Goal: Task Accomplishment & Management: Complete application form

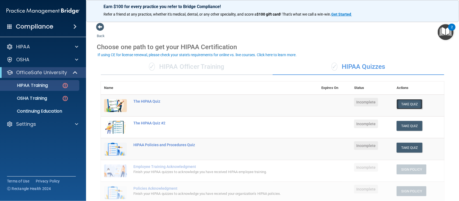
click at [405, 105] on button "Take Quiz" at bounding box center [410, 104] width 26 height 10
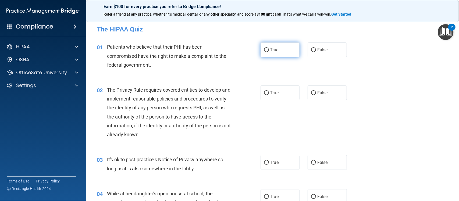
click at [278, 53] on label "True" at bounding box center [280, 49] width 39 height 15
click at [269, 52] on input "True" at bounding box center [266, 50] width 5 height 4
radio input "true"
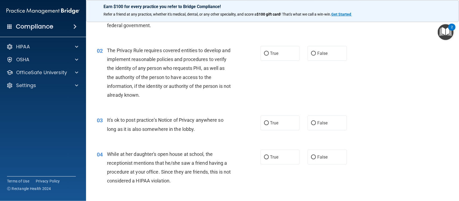
scroll to position [40, 0]
click at [278, 54] on label "True" at bounding box center [280, 53] width 39 height 15
click at [269, 54] on input "True" at bounding box center [266, 53] width 5 height 4
radio input "true"
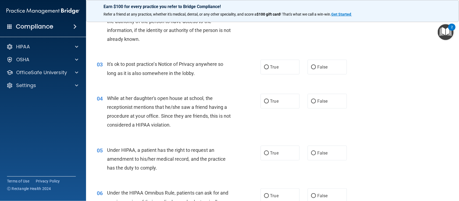
scroll to position [96, 0]
click at [270, 68] on span "True" at bounding box center [274, 66] width 8 height 5
click at [269, 68] on input "True" at bounding box center [266, 67] width 5 height 4
radio input "true"
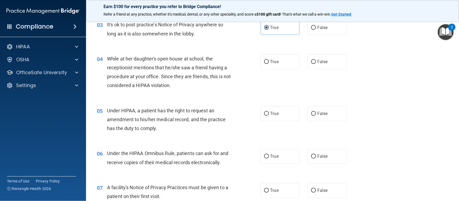
scroll to position [135, 0]
click at [317, 64] on label "False" at bounding box center [327, 61] width 39 height 15
click at [316, 64] on input "False" at bounding box center [313, 62] width 5 height 4
radio input "true"
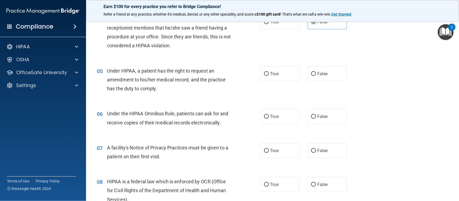
scroll to position [175, 0]
click at [312, 78] on label "False" at bounding box center [327, 73] width 39 height 15
click at [312, 76] on input "False" at bounding box center [313, 74] width 5 height 4
radio input "true"
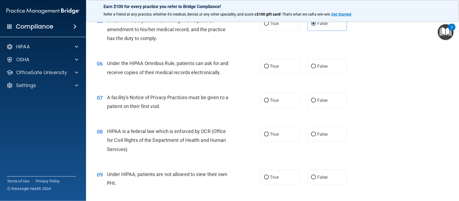
scroll to position [226, 0]
click at [283, 65] on label "True" at bounding box center [280, 65] width 39 height 15
click at [269, 65] on input "True" at bounding box center [266, 66] width 5 height 4
radio input "true"
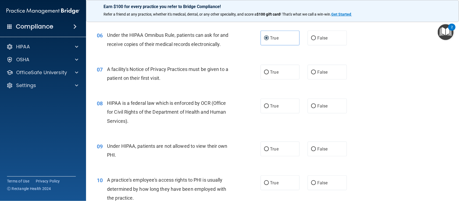
scroll to position [254, 0]
click at [268, 67] on label "True" at bounding box center [280, 72] width 39 height 15
click at [268, 70] on input "True" at bounding box center [266, 72] width 5 height 4
radio input "true"
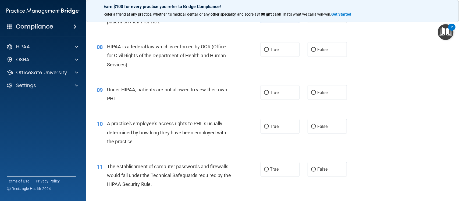
scroll to position [311, 0]
click at [270, 53] on label "True" at bounding box center [280, 48] width 39 height 15
click at [269, 51] on input "True" at bounding box center [266, 49] width 5 height 4
radio input "true"
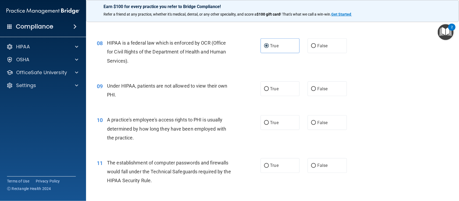
scroll to position [319, 0]
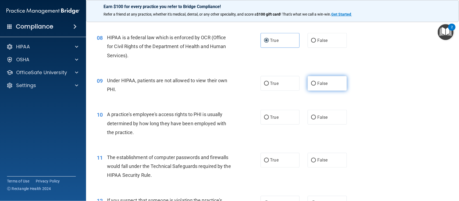
click at [317, 86] on label "False" at bounding box center [327, 83] width 39 height 15
click at [316, 86] on input "False" at bounding box center [313, 84] width 5 height 4
radio input "true"
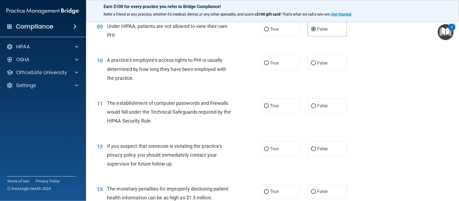
scroll to position [374, 0]
click at [314, 68] on label "False" at bounding box center [327, 62] width 39 height 15
click at [314, 64] on input "False" at bounding box center [313, 62] width 5 height 4
radio input "true"
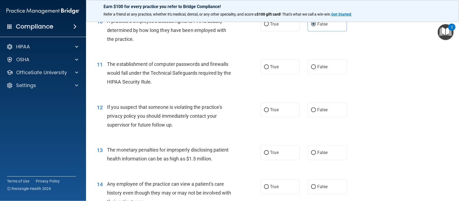
scroll to position [415, 0]
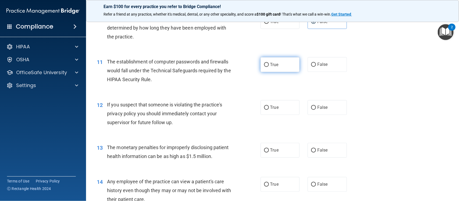
click at [274, 65] on span "True" at bounding box center [274, 64] width 8 height 5
click at [269, 65] on input "True" at bounding box center [266, 65] width 5 height 4
radio input "true"
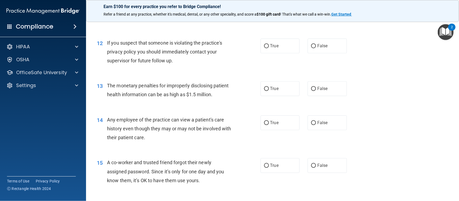
scroll to position [477, 0]
click at [276, 45] on span "True" at bounding box center [274, 45] width 8 height 5
click at [269, 45] on input "True" at bounding box center [266, 46] width 5 height 4
radio input "true"
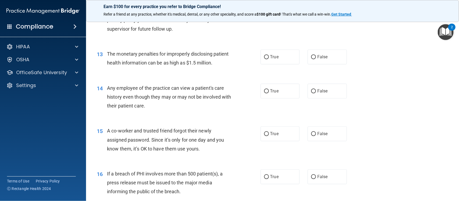
scroll to position [509, 0]
click at [270, 58] on span "True" at bounding box center [274, 56] width 8 height 5
click at [269, 58] on input "True" at bounding box center [266, 57] width 5 height 4
radio input "true"
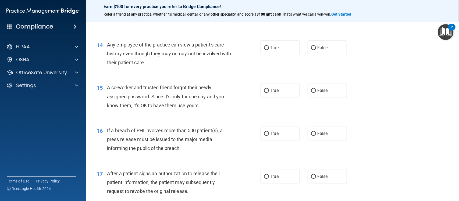
scroll to position [552, 0]
click at [317, 48] on span "False" at bounding box center [322, 47] width 10 height 5
click at [315, 48] on input "False" at bounding box center [313, 48] width 5 height 4
radio input "true"
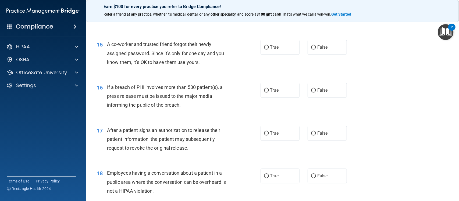
scroll to position [595, 0]
click at [318, 50] on label "False" at bounding box center [327, 47] width 39 height 15
click at [316, 49] on input "False" at bounding box center [313, 47] width 5 height 4
radio input "true"
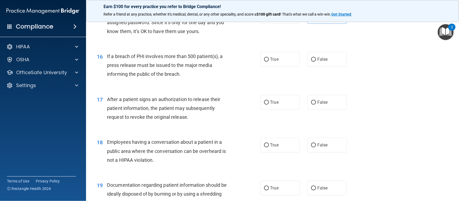
scroll to position [626, 0]
click at [282, 61] on label "True" at bounding box center [280, 59] width 39 height 15
click at [269, 61] on input "True" at bounding box center [266, 59] width 5 height 4
radio input "true"
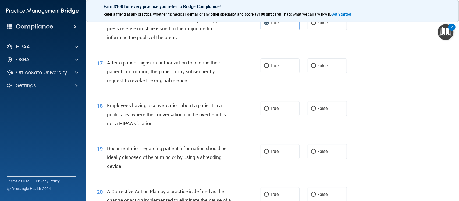
scroll to position [663, 0]
click at [272, 68] on span "True" at bounding box center [274, 65] width 8 height 5
click at [269, 68] on input "True" at bounding box center [266, 65] width 5 height 4
radio input "true"
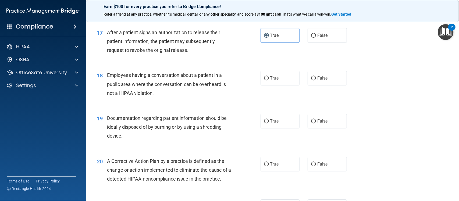
scroll to position [693, 0]
click at [318, 79] on span "False" at bounding box center [322, 77] width 10 height 5
click at [316, 79] on input "False" at bounding box center [313, 78] width 5 height 4
radio input "true"
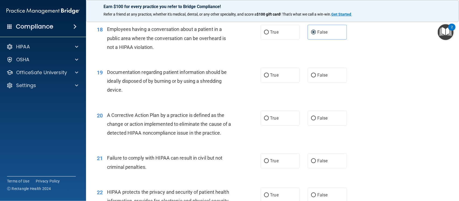
scroll to position [739, 0]
click at [275, 78] on label "True" at bounding box center [280, 75] width 39 height 15
click at [269, 77] on input "True" at bounding box center [266, 75] width 5 height 4
radio input "true"
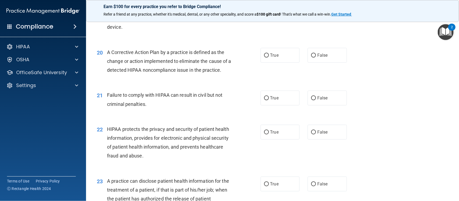
scroll to position [803, 0]
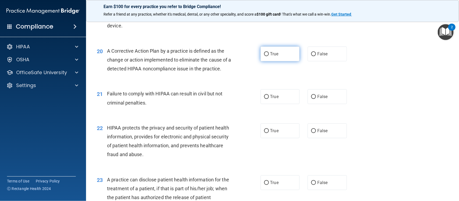
click at [270, 54] on span "True" at bounding box center [274, 53] width 8 height 5
click at [269, 54] on input "True" at bounding box center [266, 54] width 5 height 4
radio input "true"
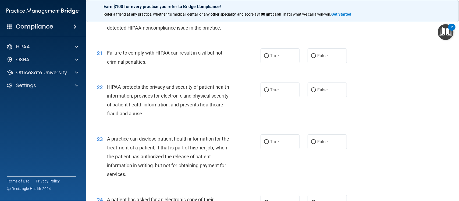
scroll to position [846, 0]
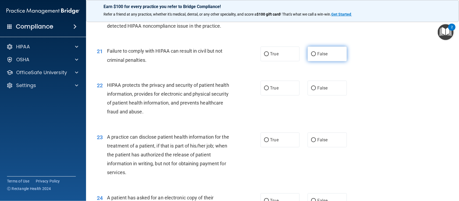
click at [315, 57] on label "False" at bounding box center [327, 54] width 39 height 15
click at [315, 56] on input "False" at bounding box center [313, 54] width 5 height 4
radio input "true"
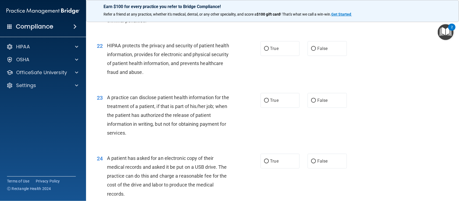
scroll to position [886, 0]
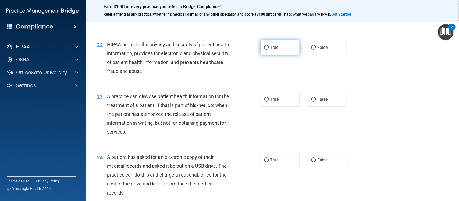
click at [279, 46] on label "True" at bounding box center [280, 47] width 39 height 15
click at [269, 46] on input "True" at bounding box center [266, 48] width 5 height 4
radio input "true"
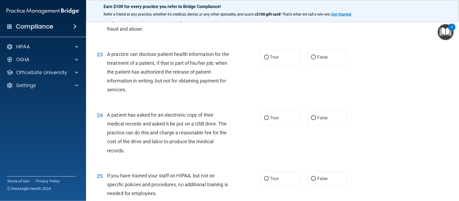
scroll to position [931, 0]
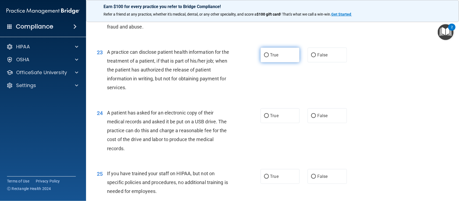
click at [276, 59] on label "True" at bounding box center [280, 55] width 39 height 15
click at [269, 57] on input "True" at bounding box center [266, 55] width 5 height 4
radio input "true"
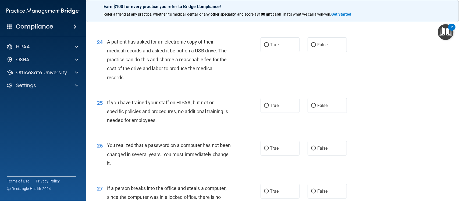
scroll to position [1002, 0]
click at [317, 47] on span "False" at bounding box center [322, 44] width 10 height 5
click at [316, 47] on input "False" at bounding box center [313, 45] width 5 height 4
radio input "true"
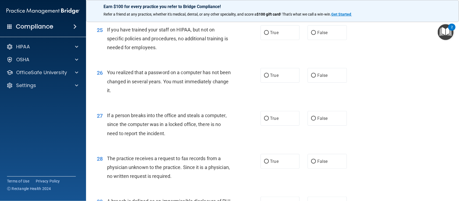
scroll to position [1053, 0]
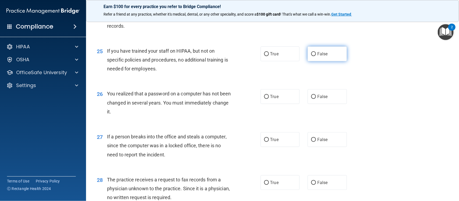
click at [318, 54] on span "False" at bounding box center [322, 53] width 10 height 5
click at [316, 54] on input "False" at bounding box center [313, 54] width 5 height 4
radio input "true"
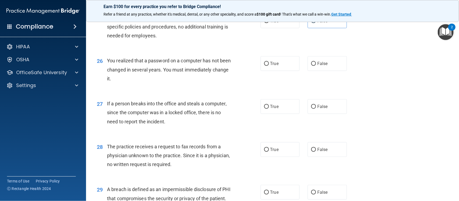
scroll to position [1087, 0]
click at [272, 63] on span "True" at bounding box center [274, 63] width 8 height 5
click at [269, 63] on input "True" at bounding box center [266, 64] width 5 height 4
radio input "true"
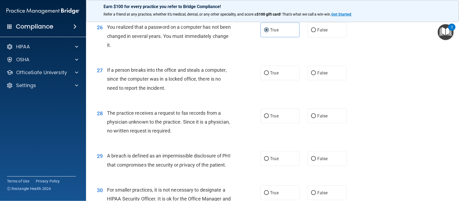
scroll to position [1120, 0]
click at [317, 74] on span "False" at bounding box center [322, 72] width 10 height 5
click at [315, 74] on input "False" at bounding box center [313, 73] width 5 height 4
radio input "true"
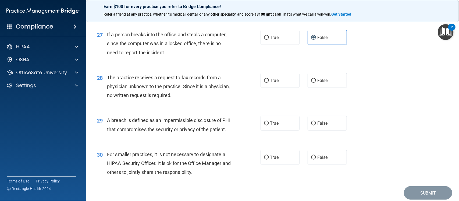
scroll to position [1157, 0]
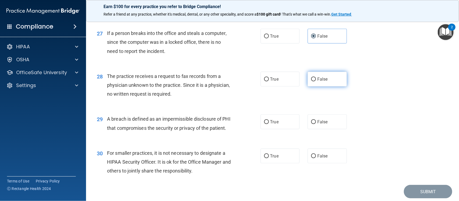
click at [326, 83] on label "False" at bounding box center [327, 79] width 39 height 15
click at [316, 81] on input "False" at bounding box center [313, 79] width 5 height 4
radio input "true"
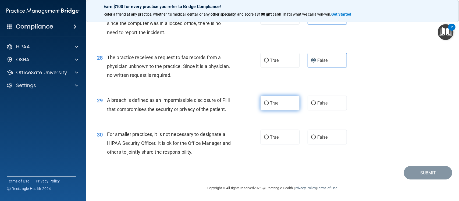
click at [272, 101] on span "True" at bounding box center [274, 103] width 8 height 5
click at [269, 101] on input "True" at bounding box center [266, 103] width 5 height 4
radio input "true"
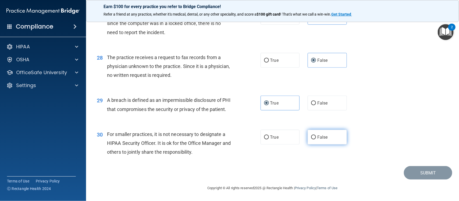
click at [317, 137] on span "False" at bounding box center [322, 137] width 10 height 5
click at [315, 137] on input "False" at bounding box center [313, 138] width 5 height 4
radio input "true"
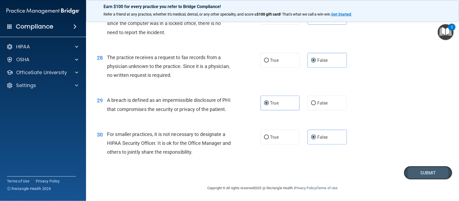
click at [413, 172] on button "Submit" at bounding box center [428, 173] width 48 height 14
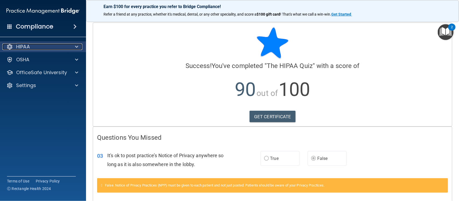
click at [65, 44] on div "HIPAA" at bounding box center [35, 47] width 67 height 6
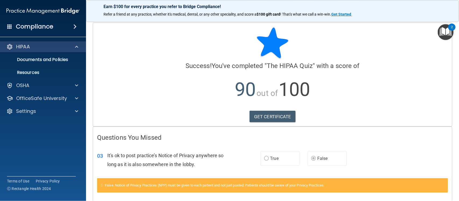
click at [47, 42] on div "HIPAA" at bounding box center [43, 46] width 86 height 11
click at [39, 44] on div "HIPAA" at bounding box center [35, 47] width 67 height 6
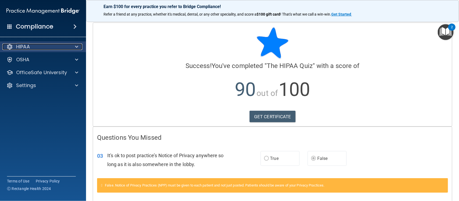
click at [34, 45] on div "HIPAA" at bounding box center [35, 47] width 67 height 6
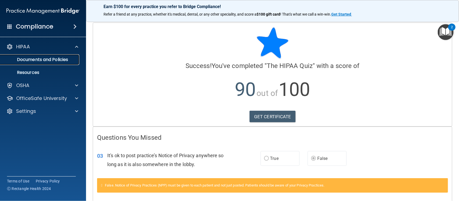
click at [35, 60] on p "Documents and Policies" at bounding box center [39, 59] width 73 height 5
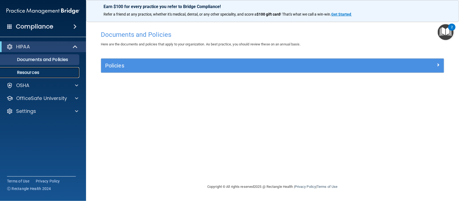
click at [52, 74] on p "Resources" at bounding box center [39, 72] width 73 height 5
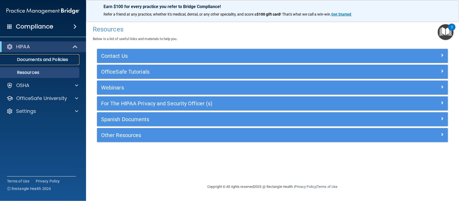
click at [48, 58] on p "Documents and Policies" at bounding box center [39, 59] width 73 height 5
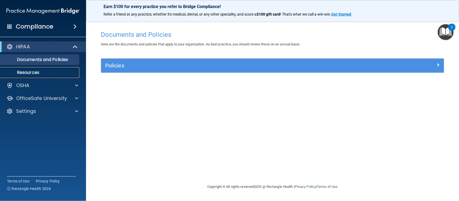
click at [38, 74] on p "Resources" at bounding box center [39, 72] width 73 height 5
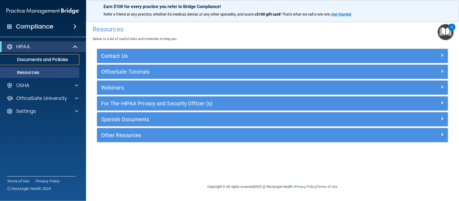
click at [56, 60] on p "Documents and Policies" at bounding box center [39, 59] width 73 height 5
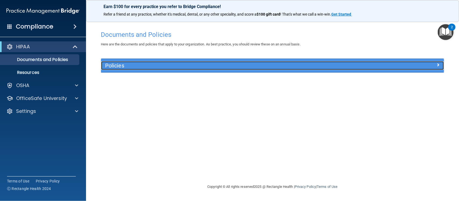
click at [154, 64] on h5 "Policies" at bounding box center [229, 66] width 249 height 6
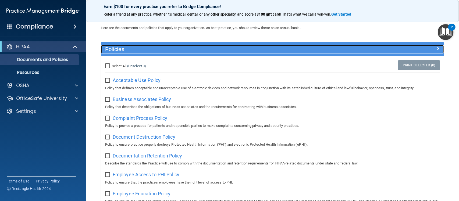
scroll to position [14, 0]
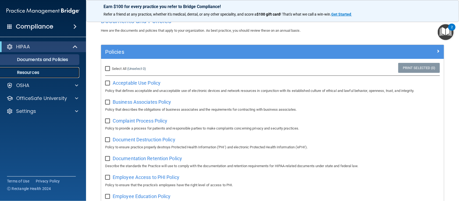
click at [67, 73] on p "Resources" at bounding box center [39, 72] width 73 height 5
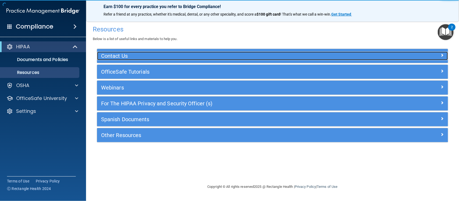
click at [183, 52] on div "Contact Us" at bounding box center [228, 56] width 263 height 9
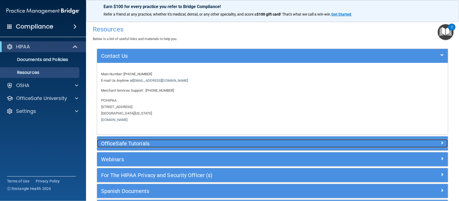
click at [167, 143] on h5 "OfficeSafe Tutorials" at bounding box center [228, 144] width 255 height 6
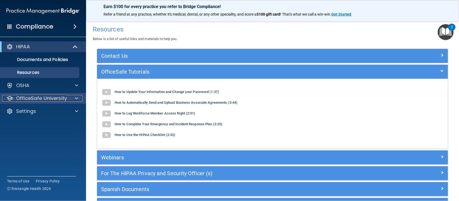
click at [53, 100] on p "OfficeSafe University" at bounding box center [41, 98] width 51 height 6
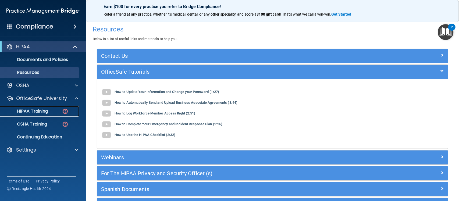
click at [51, 111] on div "HIPAA Training" at bounding box center [39, 111] width 73 height 5
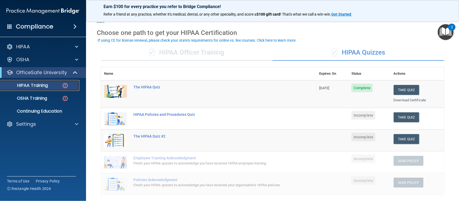
scroll to position [14, 0]
